Goal: Task Accomplishment & Management: Manage account settings

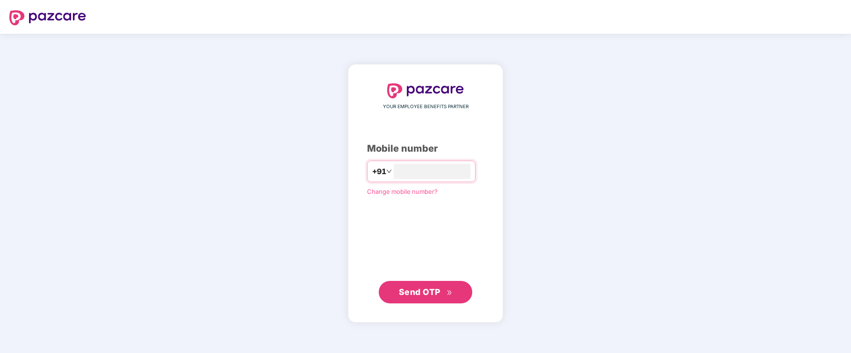
type input "**********"
click at [416, 291] on span "Send OTP" at bounding box center [420, 292] width 42 height 10
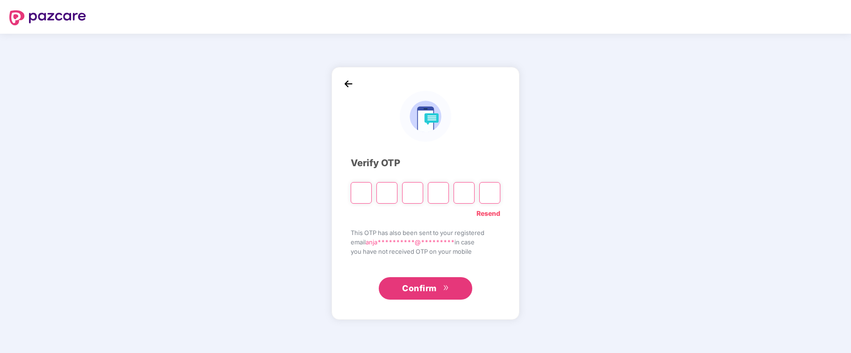
type input "*"
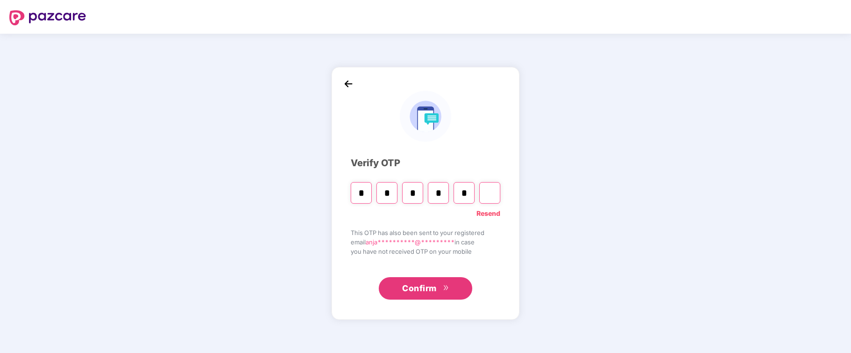
type input "*"
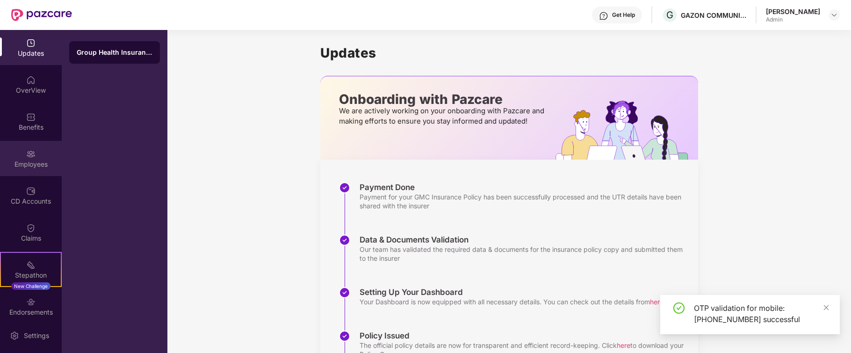
click at [32, 164] on div "Employees" at bounding box center [31, 163] width 62 height 9
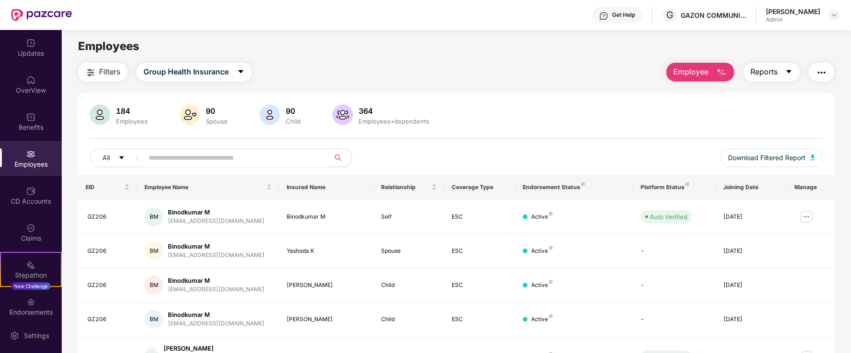
click at [786, 68] on icon "caret-down" at bounding box center [788, 71] width 7 height 7
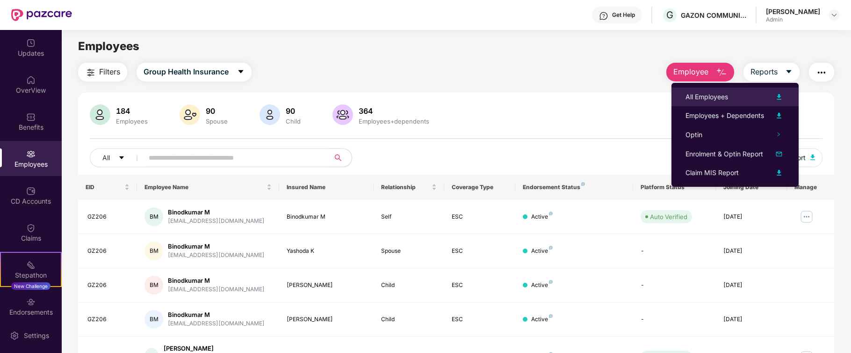
click at [779, 98] on img at bounding box center [778, 96] width 11 height 11
